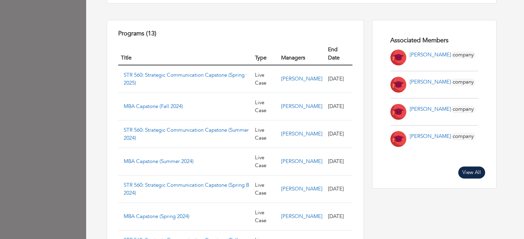
scroll to position [394, 0]
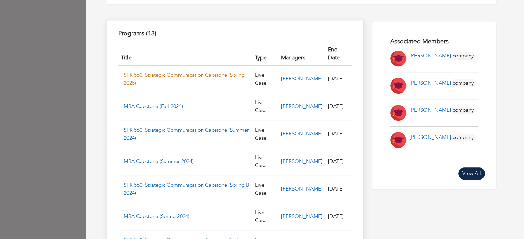
click at [160, 72] on link "STR 560: Strategic Communication Capstone (Spring 2025)" at bounding box center [184, 79] width 121 height 15
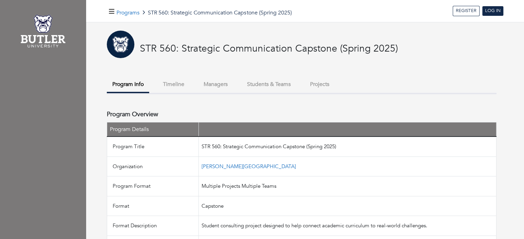
click at [176, 82] on button "Timeline" at bounding box center [173, 84] width 32 height 15
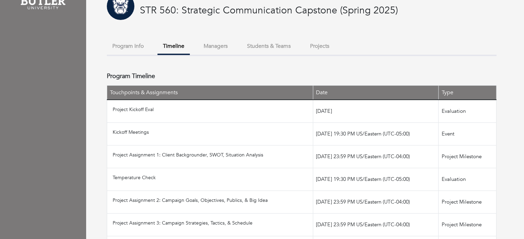
scroll to position [36, 0]
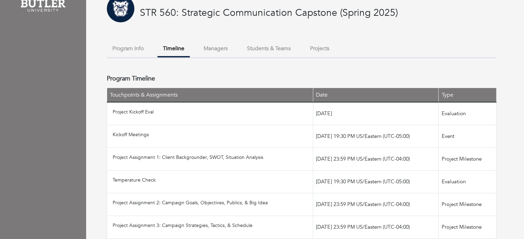
click at [218, 51] on button "Managers" at bounding box center [215, 48] width 35 height 15
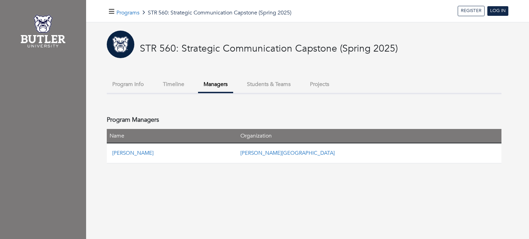
click at [260, 83] on button "Students & Teams" at bounding box center [268, 84] width 55 height 15
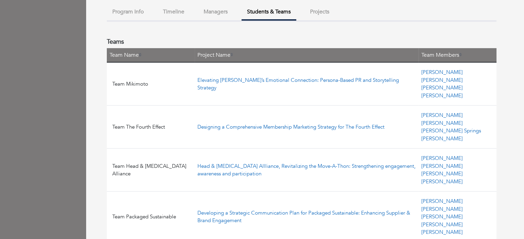
scroll to position [72, 0]
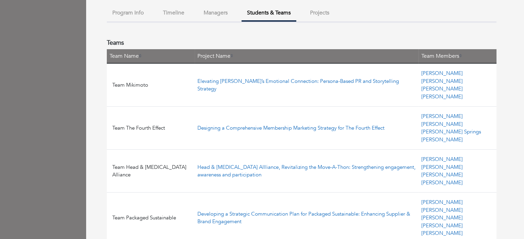
click at [323, 13] on button "Projects" at bounding box center [319, 13] width 30 height 15
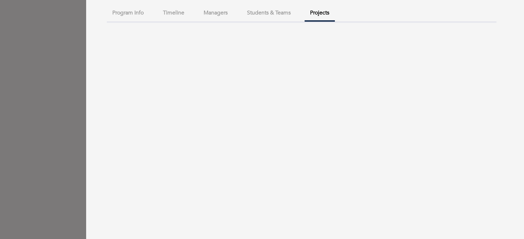
scroll to position [15, 0]
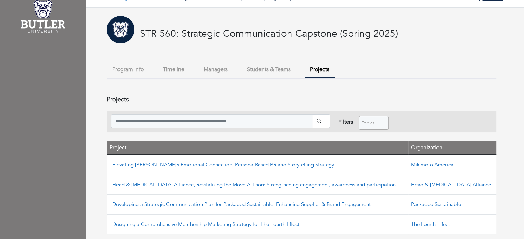
click at [121, 70] on button "Program Info" at bounding box center [128, 69] width 42 height 15
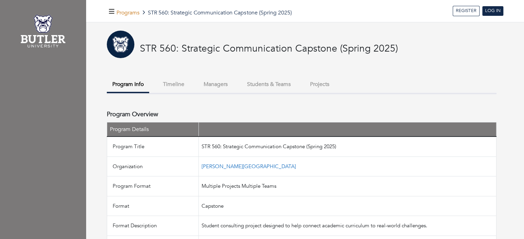
click at [129, 13] on link "Programs" at bounding box center [127, 13] width 23 height 8
